Goal: Task Accomplishment & Management: Use online tool/utility

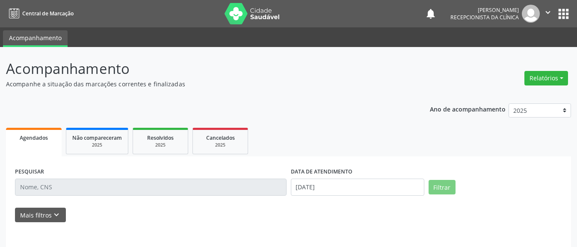
click at [96, 188] on input "text" at bounding box center [151, 187] width 272 height 17
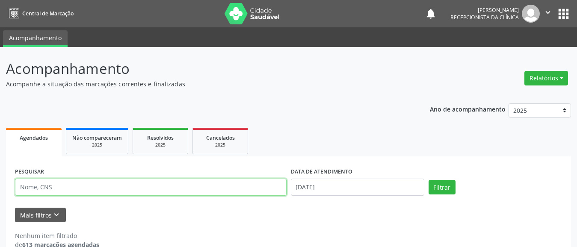
click at [96, 188] on input "text" at bounding box center [151, 187] width 272 height 17
type input "[PERSON_NAME]"
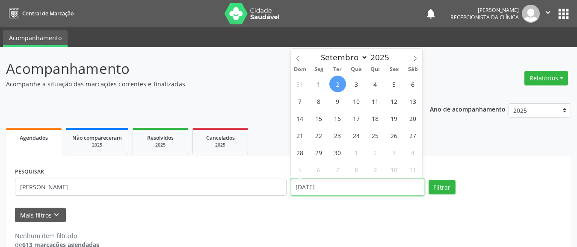
click at [332, 193] on input "[DATE]" at bounding box center [358, 187] width 134 height 17
click at [345, 101] on span "9" at bounding box center [337, 101] width 17 height 17
type input "09/09/2025"
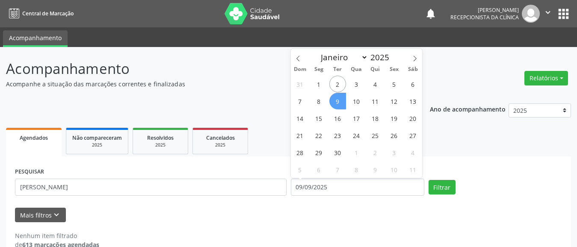
click at [337, 101] on span "9" at bounding box center [337, 101] width 17 height 17
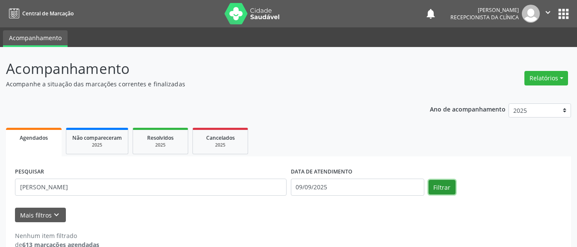
click at [433, 184] on button "Filtrar" at bounding box center [442, 187] width 27 height 15
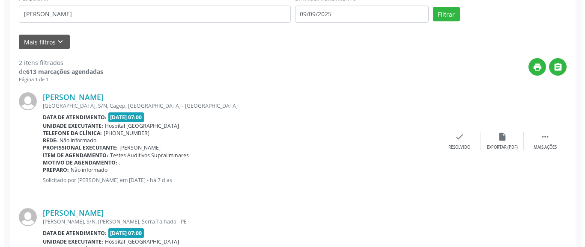
scroll to position [256, 0]
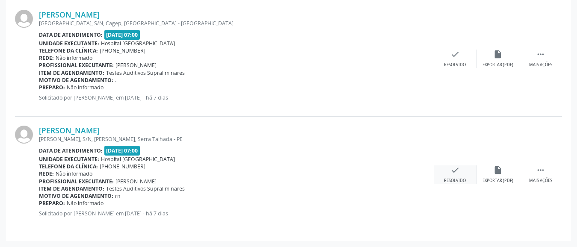
click at [462, 175] on div "check Resolvido" at bounding box center [455, 175] width 43 height 18
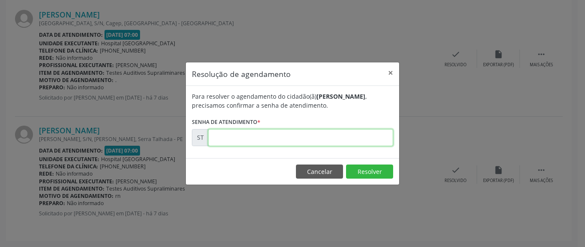
click at [234, 143] on input "text" at bounding box center [300, 137] width 185 height 17
type input "00018860"
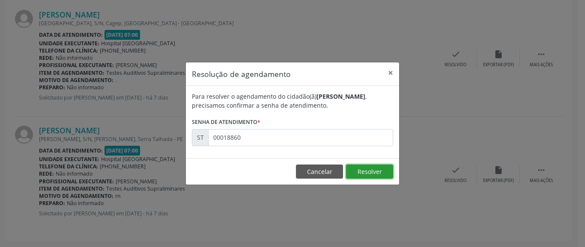
click at [367, 178] on button "Resolver" at bounding box center [369, 172] width 47 height 15
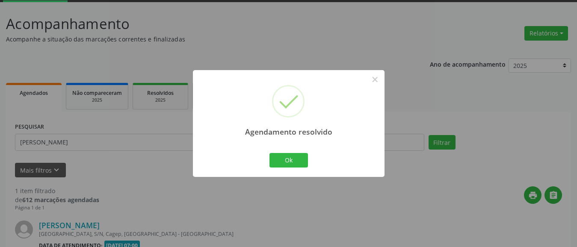
scroll to position [140, 0]
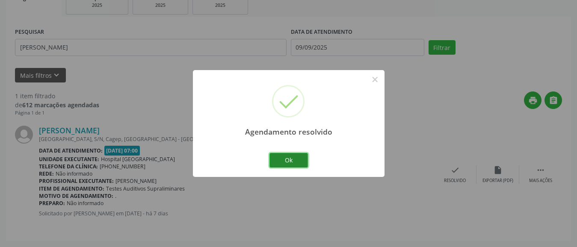
click at [291, 161] on button "Ok" at bounding box center [289, 160] width 39 height 15
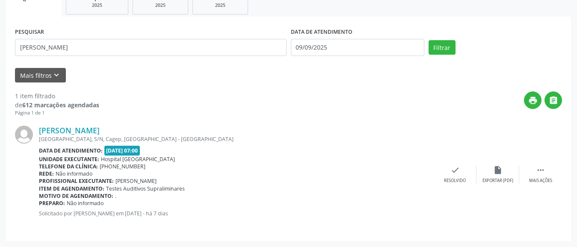
scroll to position [97, 0]
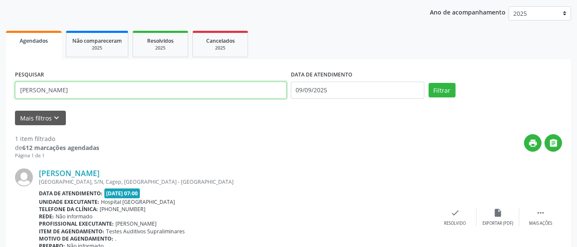
click at [95, 92] on input "[PERSON_NAME]" at bounding box center [151, 90] width 272 height 17
type input "m"
type input "[PERSON_NAME]"
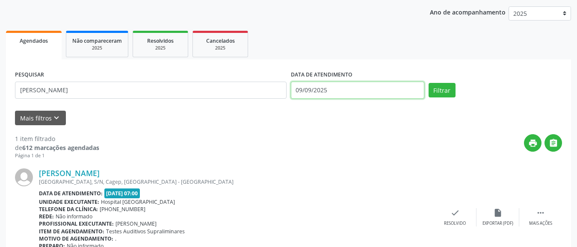
click at [310, 92] on input "09/09/2025" at bounding box center [358, 90] width 134 height 17
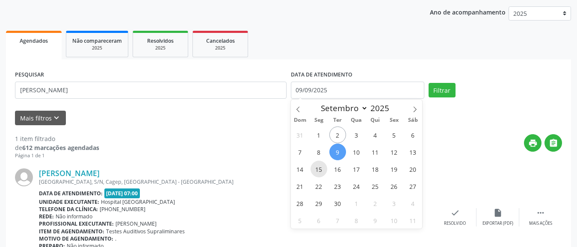
click at [324, 169] on span "15" at bounding box center [319, 169] width 17 height 17
type input "[DATE]"
click at [321, 169] on span "15" at bounding box center [319, 169] width 17 height 17
click at [321, 169] on div "[PERSON_NAME]" at bounding box center [236, 173] width 395 height 9
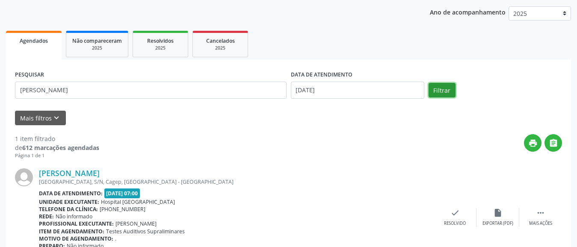
click at [446, 97] on button "Filtrar" at bounding box center [442, 90] width 27 height 15
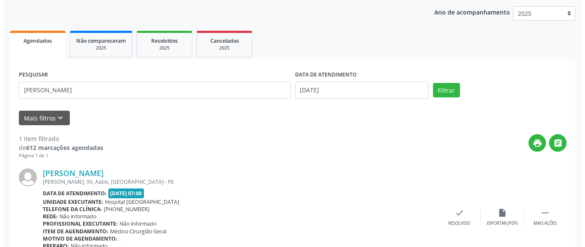
scroll to position [140, 0]
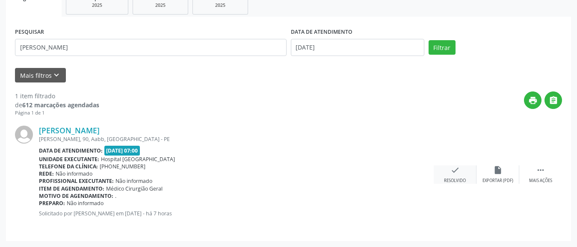
click at [464, 176] on div "check Resolvido" at bounding box center [455, 175] width 43 height 18
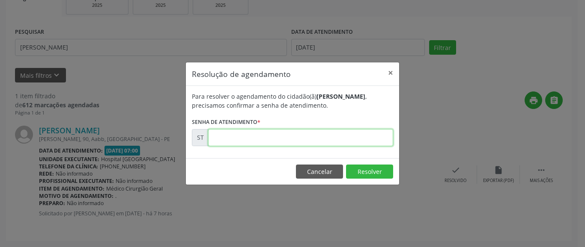
click at [326, 135] on input "text" at bounding box center [300, 137] width 185 height 17
type input "00020782"
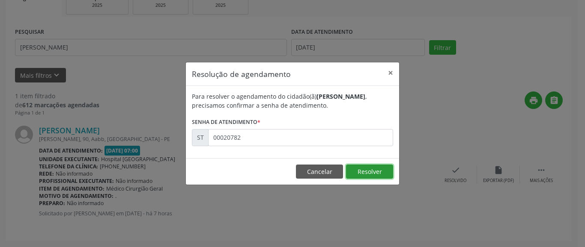
click at [371, 170] on button "Resolver" at bounding box center [369, 172] width 47 height 15
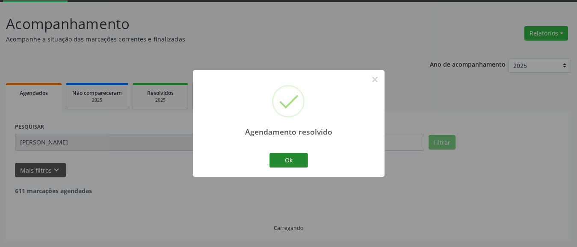
scroll to position [17, 0]
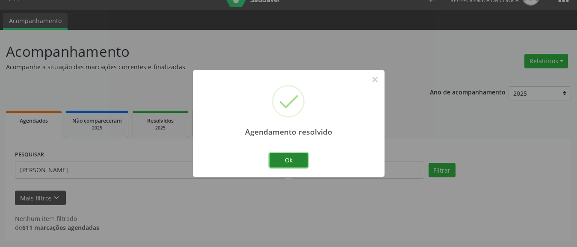
click at [276, 158] on button "Ok" at bounding box center [289, 160] width 39 height 15
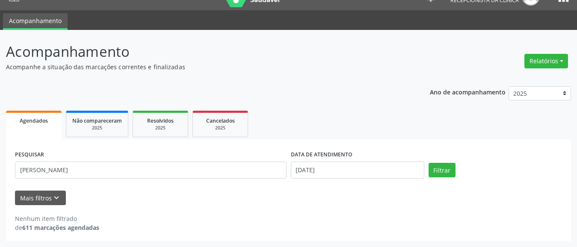
click at [144, 185] on form "PESQUISAR [PERSON_NAME] DATA DE ATENDIMENTO [DATE] Filtrar UNIDADE DE REFERÊNCI…" at bounding box center [288, 176] width 547 height 57
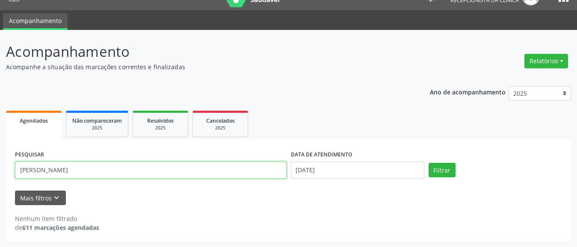
click at [145, 174] on input "[PERSON_NAME]" at bounding box center [151, 170] width 272 height 17
type input "n"
type input "[PERSON_NAME]"
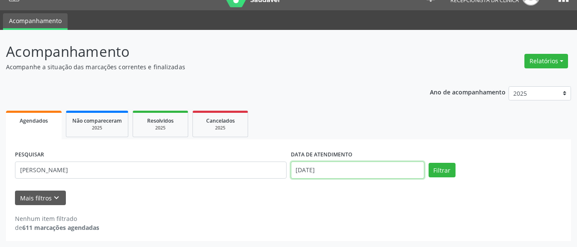
click at [318, 176] on input "[DATE]" at bounding box center [358, 170] width 134 height 17
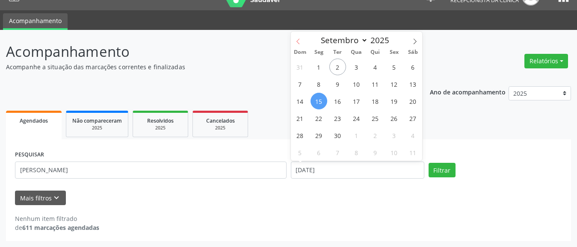
click at [303, 40] on span at bounding box center [298, 39] width 15 height 15
select select "7"
click at [380, 139] on span "28" at bounding box center [375, 135] width 17 height 17
type input "[DATE]"
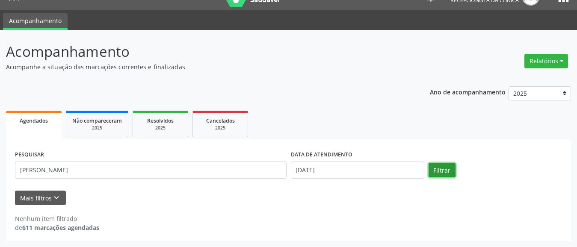
click at [430, 175] on button "Filtrar" at bounding box center [442, 170] width 27 height 15
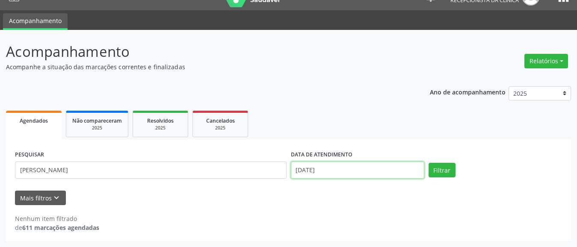
click at [302, 175] on input "[DATE]" at bounding box center [358, 170] width 134 height 17
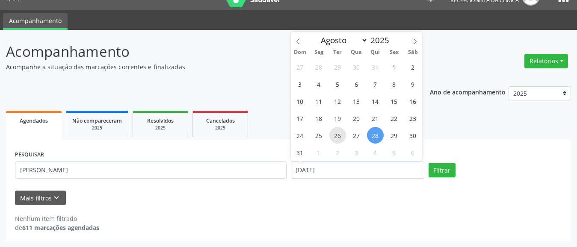
click at [344, 133] on span "26" at bounding box center [337, 135] width 17 height 17
type input "[DATE]"
click at [344, 133] on span "26" at bounding box center [337, 135] width 17 height 17
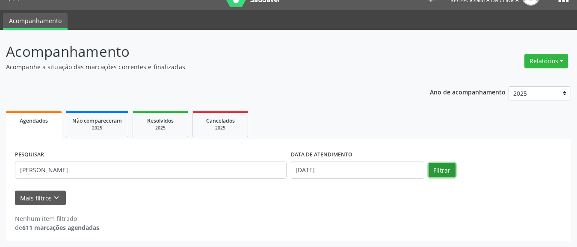
click at [433, 170] on button "Filtrar" at bounding box center [442, 170] width 27 height 15
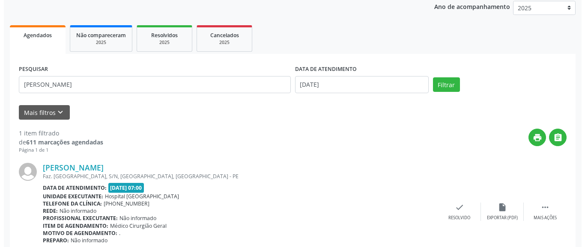
scroll to position [140, 0]
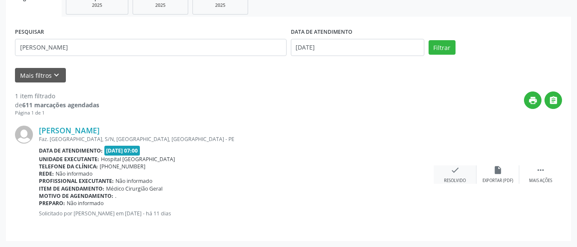
click at [448, 172] on div "check Resolvido" at bounding box center [455, 175] width 43 height 18
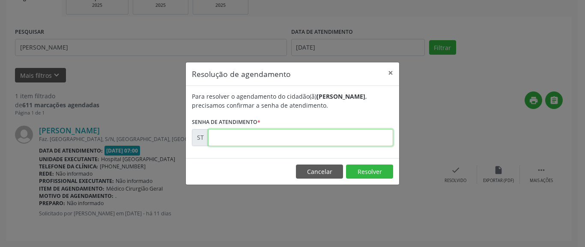
click at [354, 145] on input "text" at bounding box center [300, 137] width 185 height 17
type input "00017320"
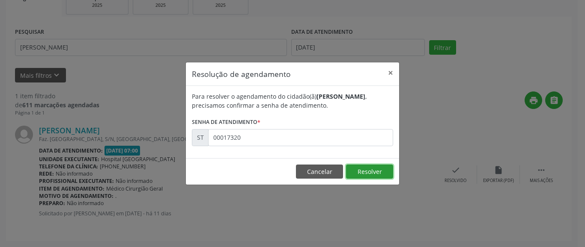
click at [378, 172] on button "Resolver" at bounding box center [369, 172] width 47 height 15
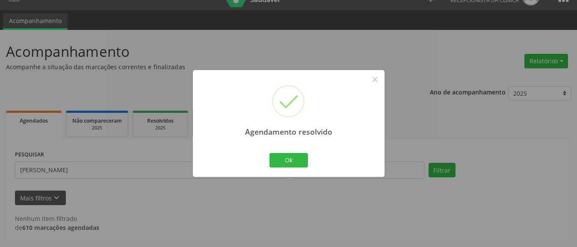
scroll to position [17, 0]
click at [306, 158] on button "Ok" at bounding box center [289, 160] width 39 height 15
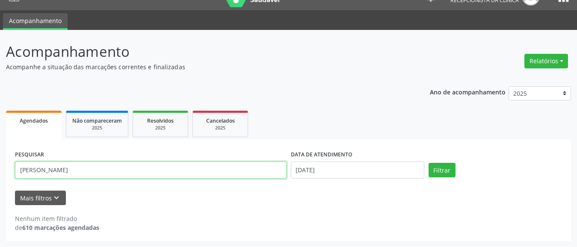
drag, startPoint x: 74, startPoint y: 171, endPoint x: 7, endPoint y: 172, distance: 66.8
click at [7, 172] on div "PESQUISAR [PERSON_NAME] DATA DE ATENDIMENTO [DATE] Filtrar UNIDADE DE REFERÊNCI…" at bounding box center [288, 190] width 565 height 102
type input "[PERSON_NAME]"
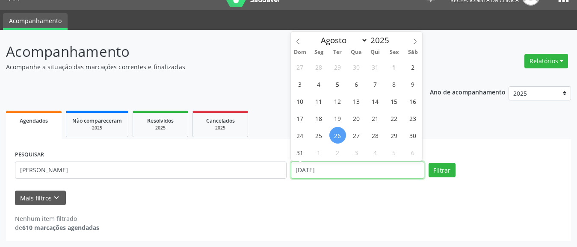
click at [306, 169] on input "[DATE]" at bounding box center [358, 170] width 134 height 17
click at [418, 40] on span at bounding box center [415, 39] width 15 height 15
select select "8"
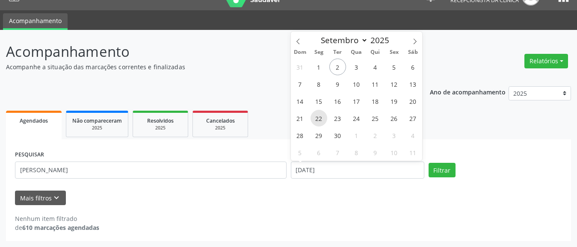
click at [322, 119] on span "22" at bounding box center [319, 118] width 17 height 17
type input "[DATE]"
click at [322, 119] on span "22" at bounding box center [319, 118] width 17 height 17
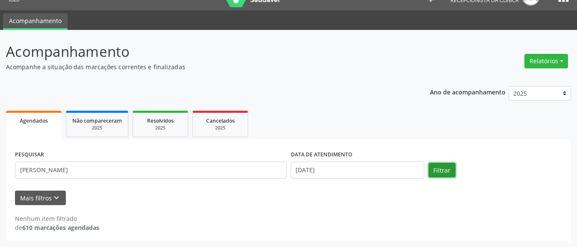
click at [441, 167] on button "Filtrar" at bounding box center [442, 170] width 27 height 15
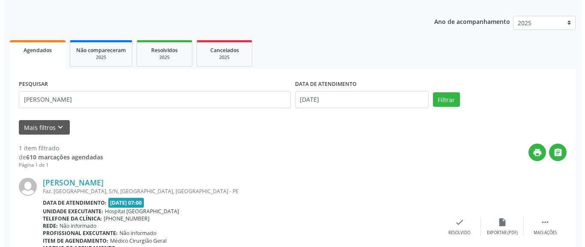
scroll to position [131, 0]
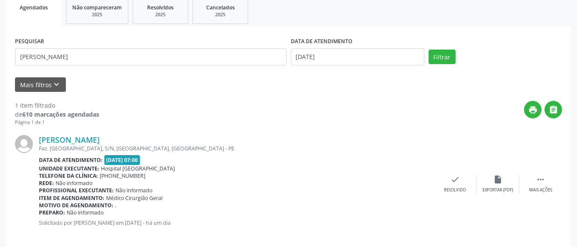
click at [451, 174] on div "[PERSON_NAME] Faz. [GEOGRAPHIC_DATA], S/N, [GEOGRAPHIC_DATA], [GEOGRAPHIC_DATA]…" at bounding box center [288, 184] width 547 height 116
click at [455, 184] on icon "check" at bounding box center [455, 179] width 9 height 9
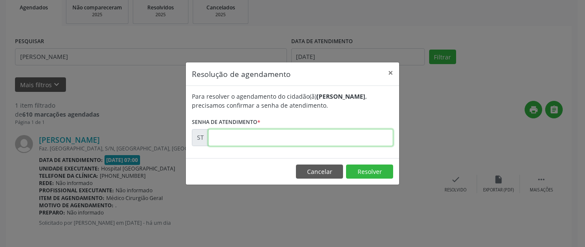
click at [289, 130] on input "text" at bounding box center [300, 137] width 185 height 17
type input "00020414"
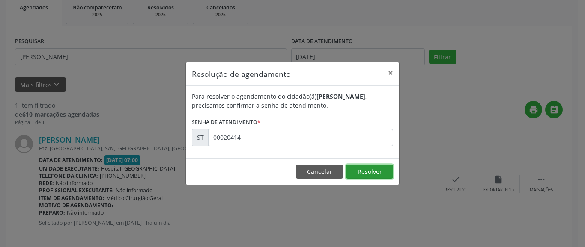
click at [381, 175] on button "Resolver" at bounding box center [369, 172] width 47 height 15
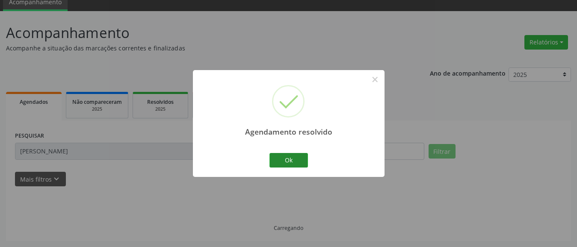
scroll to position [17, 0]
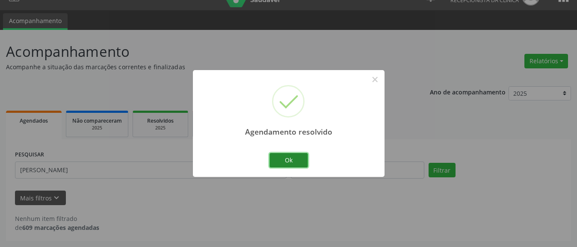
click at [290, 163] on button "Ok" at bounding box center [289, 160] width 39 height 15
